Goal: Information Seeking & Learning: Learn about a topic

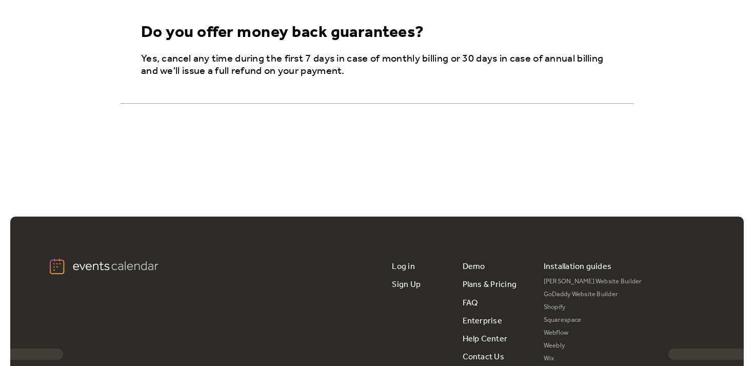
scroll to position [2004, 0]
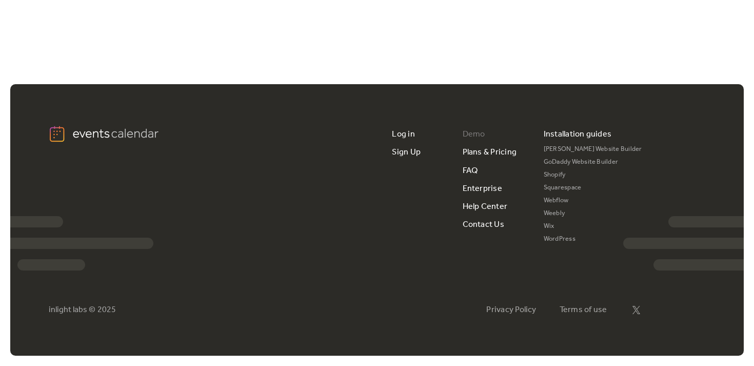
click at [475, 136] on link "Demo" at bounding box center [474, 134] width 23 height 18
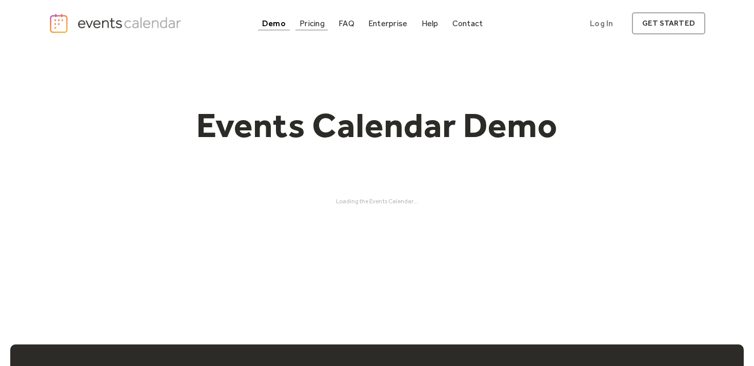
click at [312, 22] on div "Pricing" at bounding box center [312, 24] width 25 height 6
